Goal: Information Seeking & Learning: Learn about a topic

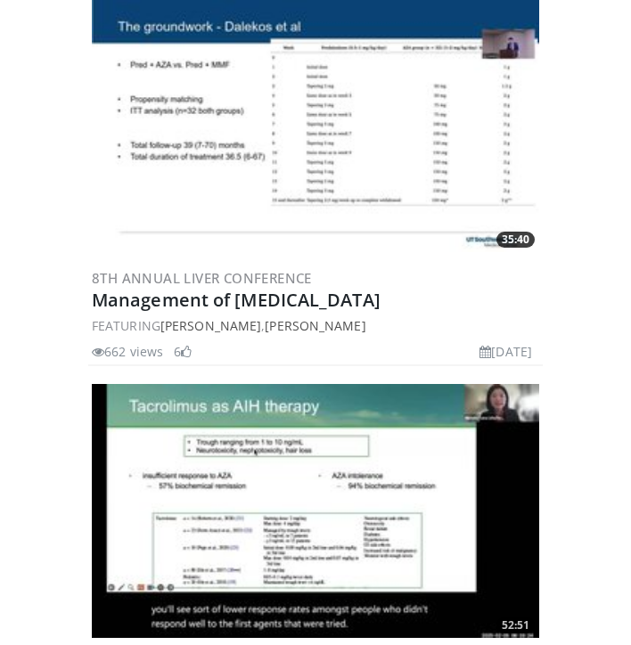
scroll to position [1000, 0]
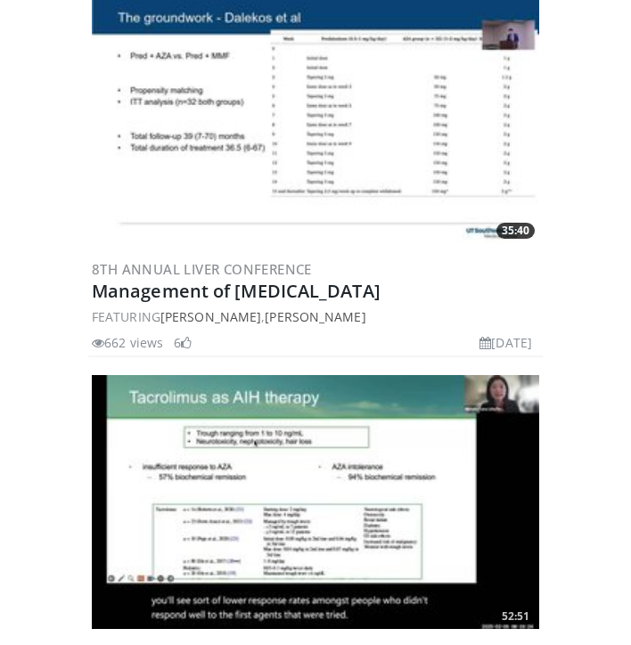
click at [311, 467] on img at bounding box center [315, 501] width 447 height 253
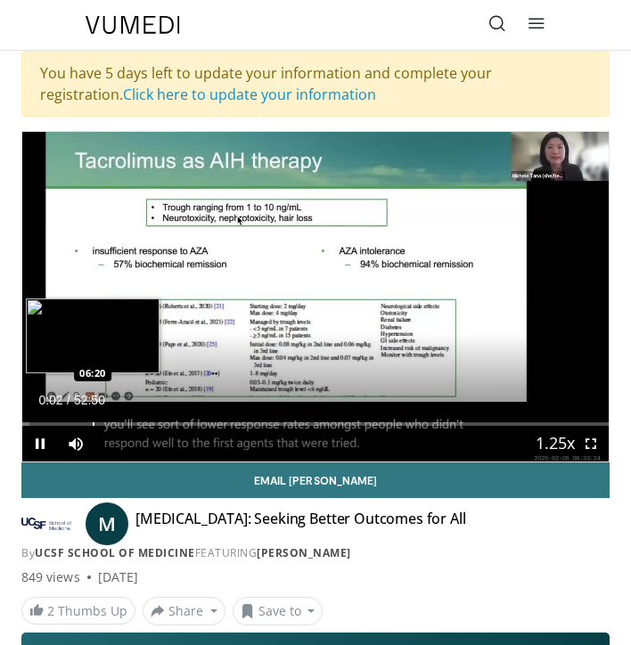
click at [93, 420] on div "Loaded : 1.25% 00:02 06:20" at bounding box center [315, 417] width 586 height 17
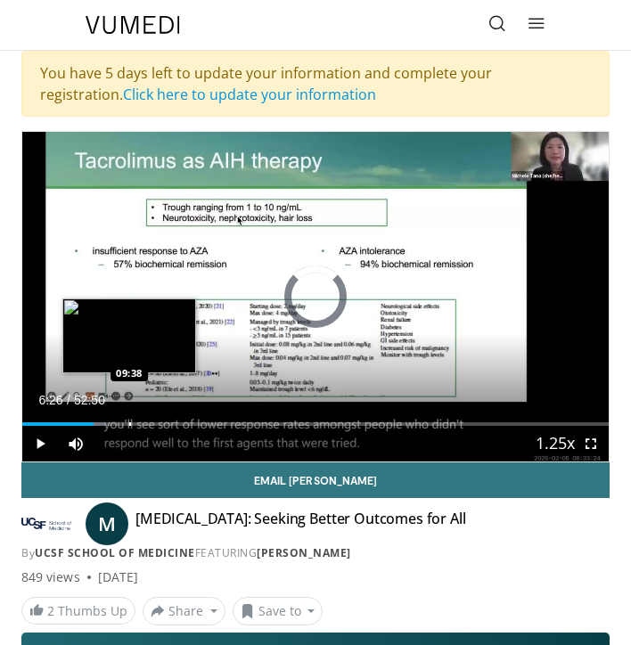
click at [128, 419] on div "Loaded : 14.08% 09:38 09:38" at bounding box center [315, 417] width 586 height 17
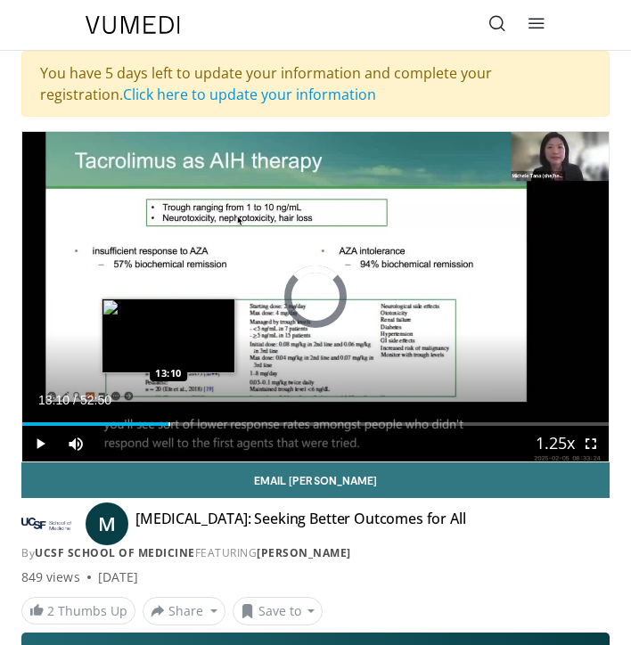
click at [168, 420] on div "Loaded : 20.20% 13:10 13:10" at bounding box center [315, 417] width 586 height 17
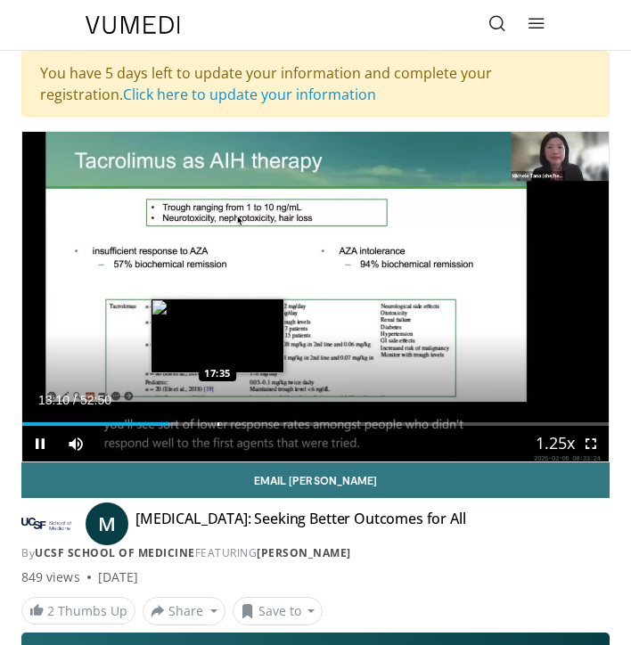
click at [217, 420] on div "Loaded : 26.59% 13:11 17:35" at bounding box center [315, 417] width 586 height 17
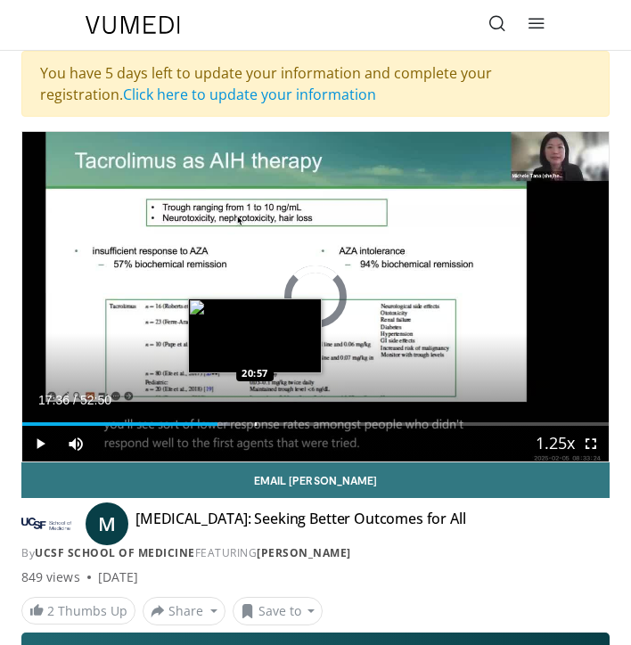
click at [254, 420] on div "Loaded : 35.35% 20:57 20:57" at bounding box center [315, 417] width 586 height 17
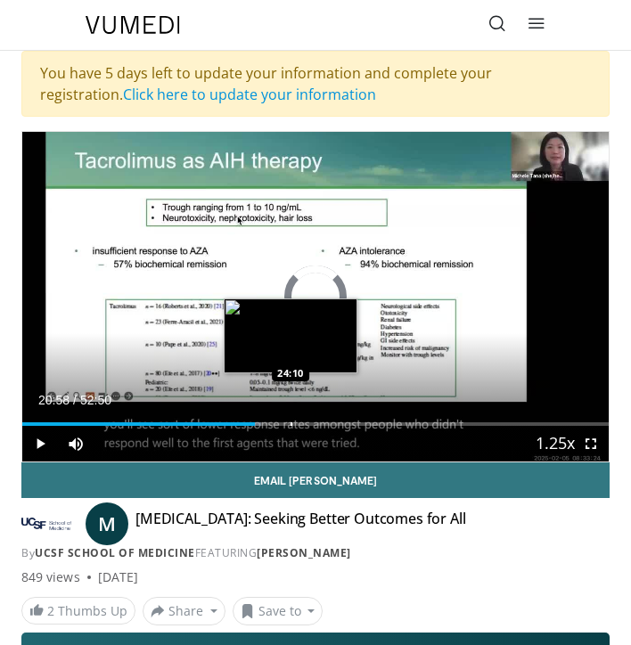
click at [290, 420] on div "Loaded : 40.67% 20:58 24:10" at bounding box center [315, 417] width 586 height 17
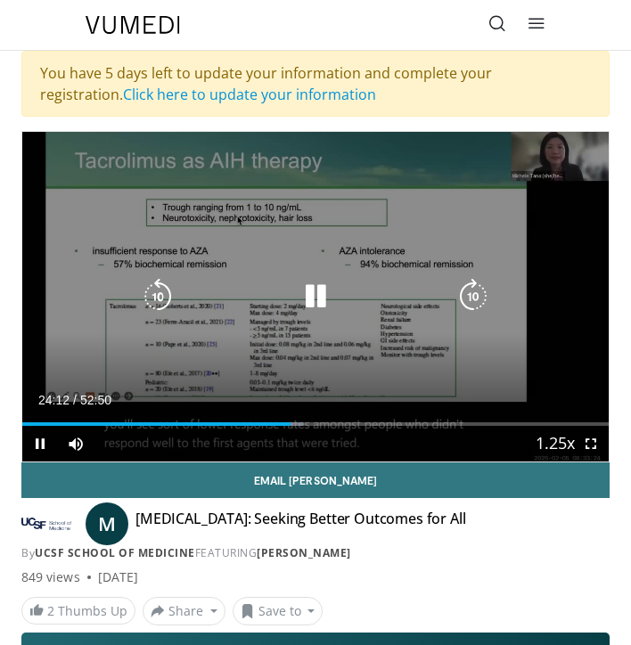
click at [476, 290] on icon "Video Player" at bounding box center [473, 297] width 36 height 36
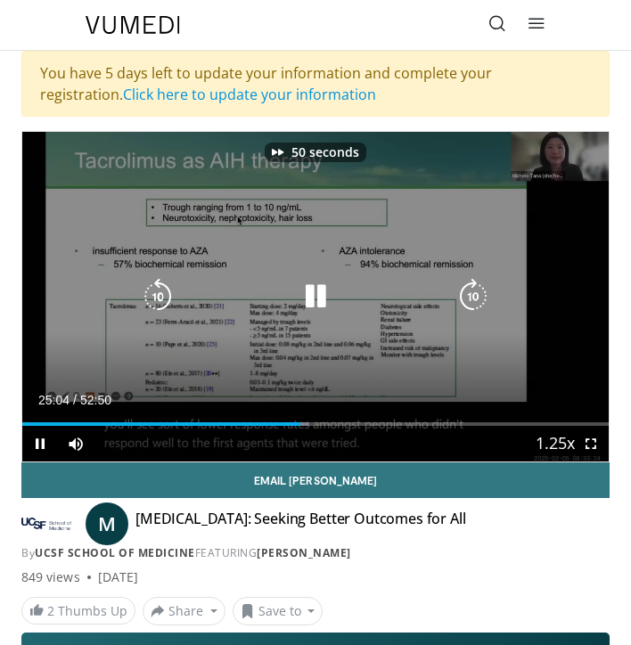
click at [476, 290] on icon "Video Player" at bounding box center [473, 297] width 36 height 36
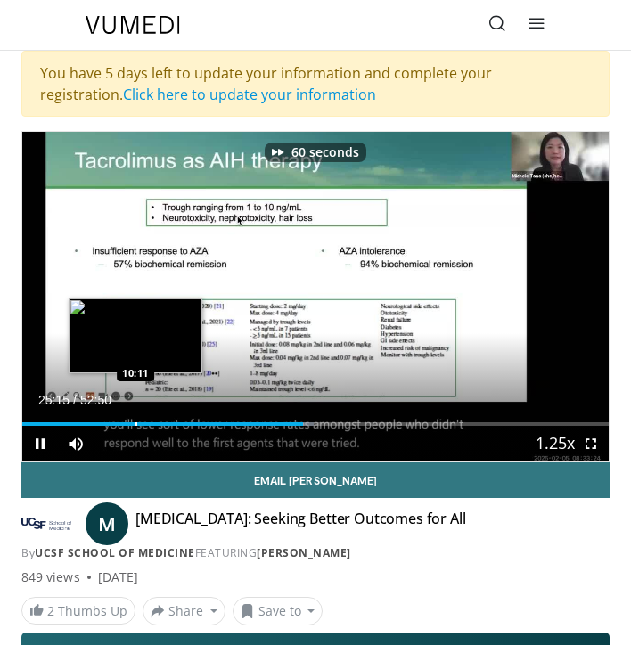
click at [135, 418] on div "Loaded : 49.75% 25:16 10:11" at bounding box center [315, 417] width 586 height 17
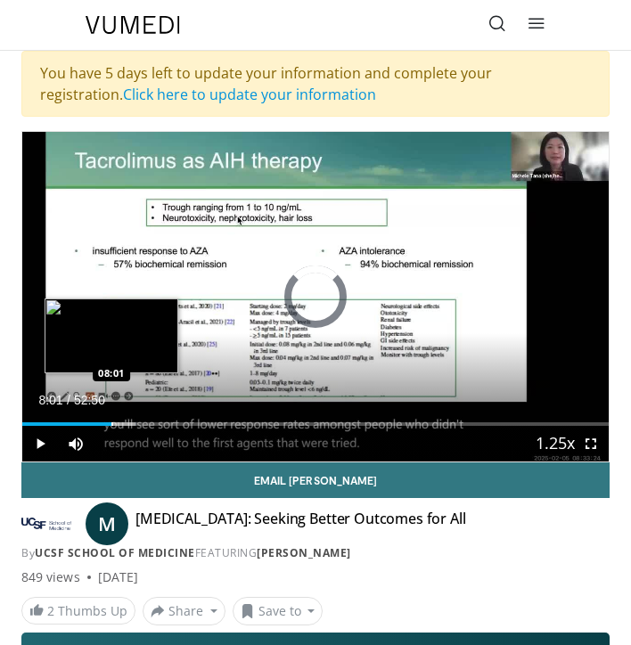
click at [110, 418] on div "Loaded : 19.40% 10:12 08:01" at bounding box center [315, 417] width 586 height 17
click at [87, 418] on div "Loaded : 17.21% 05:51 05:51" at bounding box center [315, 417] width 586 height 17
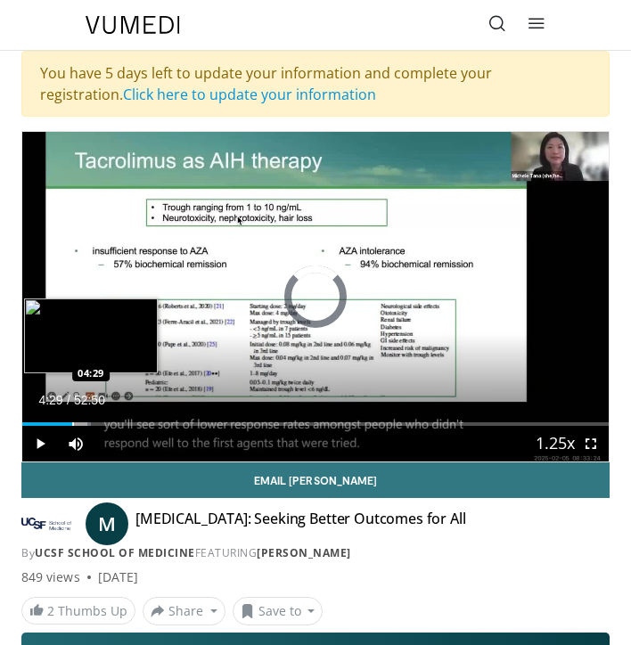
click at [72, 418] on div "Loaded : 11.68% 04:29 04:29" at bounding box center [315, 417] width 586 height 17
click at [66, 420] on div "Loaded : 10.64% 04:31 03:56" at bounding box center [315, 417] width 586 height 17
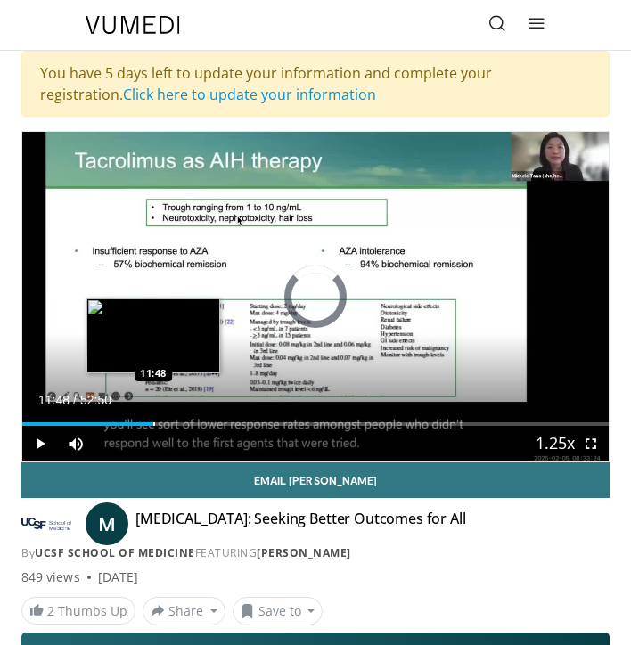
click at [152, 418] on div "Loaded : 9.47% 03:59 11:48" at bounding box center [315, 417] width 586 height 17
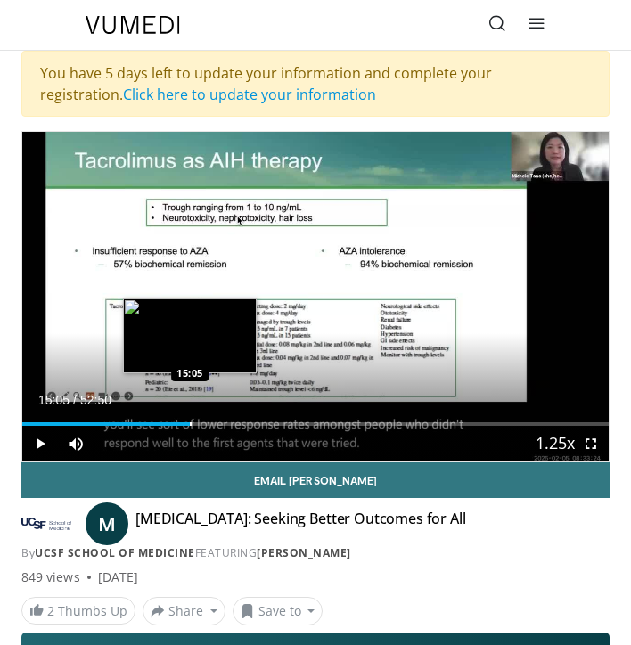
click at [189, 418] on div "Loaded : 28.73% 15:05 15:05" at bounding box center [315, 417] width 586 height 17
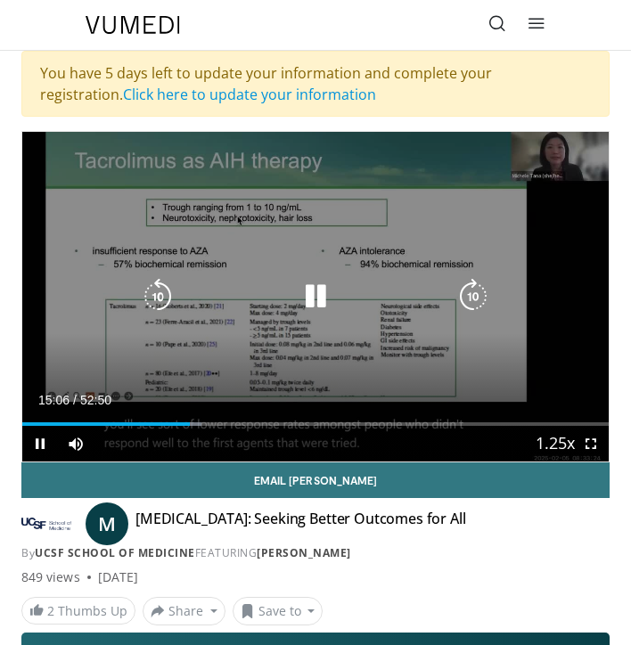
click at [157, 278] on div "60 seconds Tap to unmute" at bounding box center [315, 297] width 586 height 330
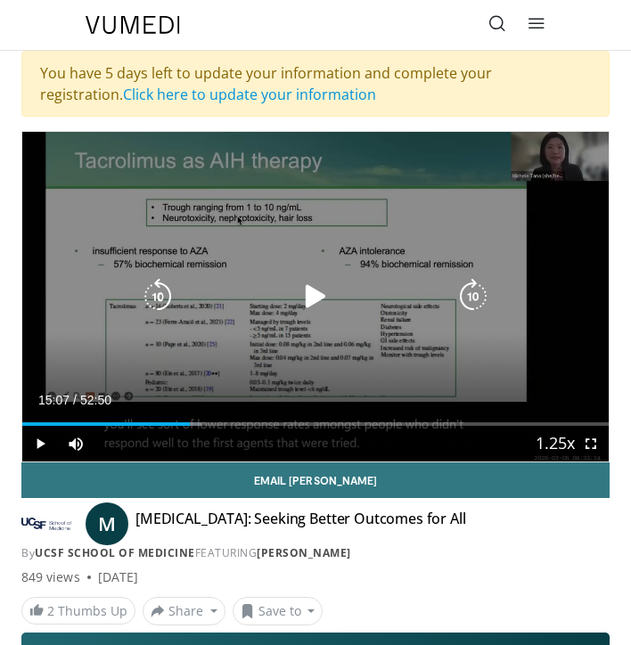
click at [155, 294] on icon "Video Player" at bounding box center [158, 297] width 36 height 36
click at [310, 295] on icon "Video Player" at bounding box center [316, 297] width 36 height 36
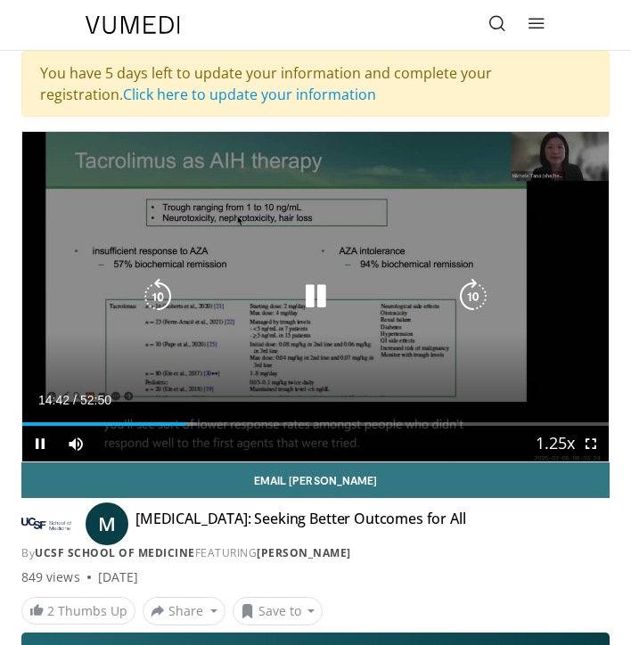
click at [159, 299] on icon "Video Player" at bounding box center [158, 297] width 36 height 36
click at [473, 295] on icon "Video Player" at bounding box center [473, 297] width 36 height 36
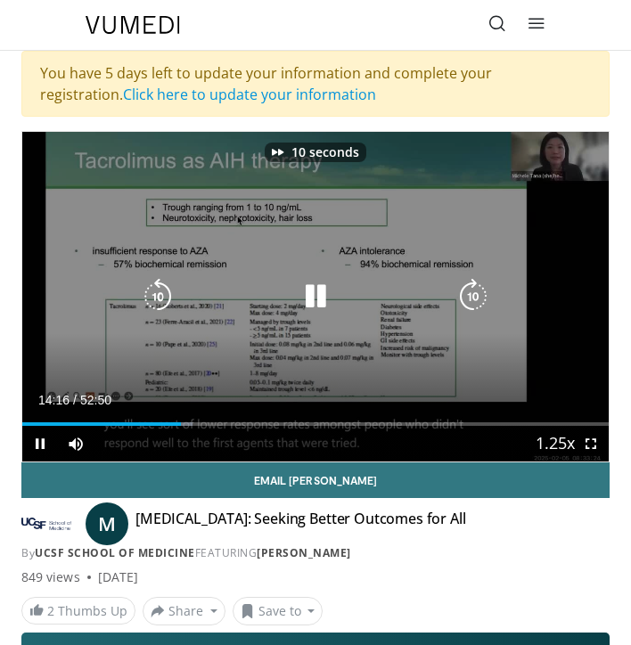
click at [157, 295] on icon "Video Player" at bounding box center [158, 297] width 36 height 36
click at [169, 303] on icon "Video Player" at bounding box center [158, 297] width 36 height 36
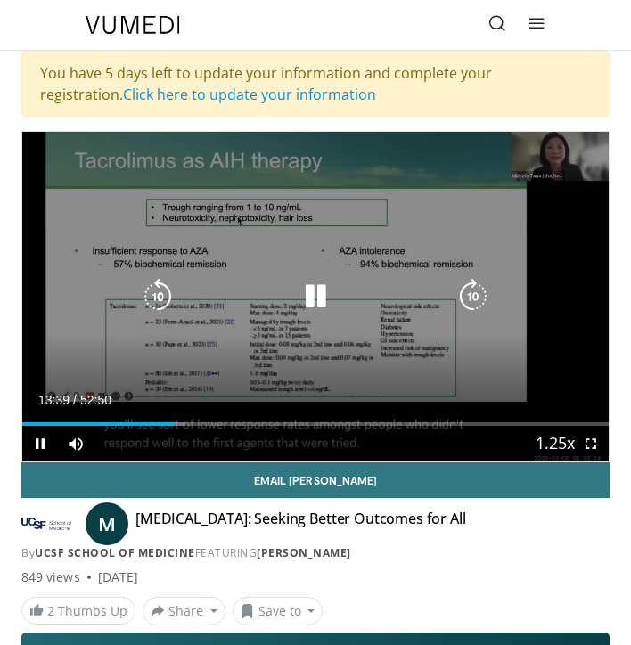
click at [169, 303] on icon "Video Player" at bounding box center [158, 297] width 36 height 36
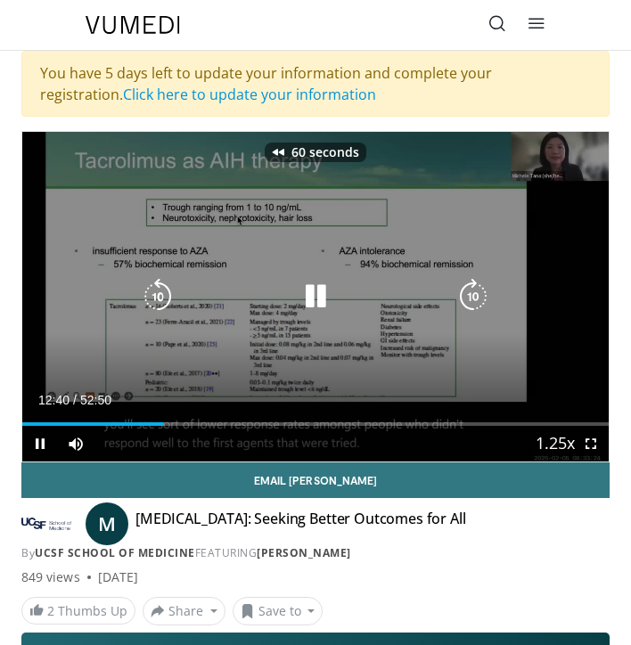
click at [169, 303] on icon "Video Player" at bounding box center [158, 297] width 36 height 36
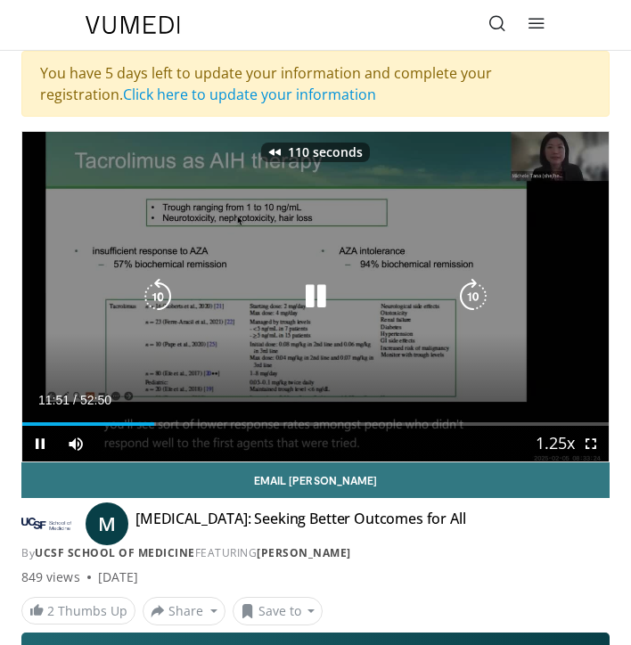
click at [169, 303] on icon "Video Player" at bounding box center [158, 297] width 36 height 36
click at [308, 292] on icon "Video Player" at bounding box center [316, 297] width 36 height 36
